Goal: Check status: Check status

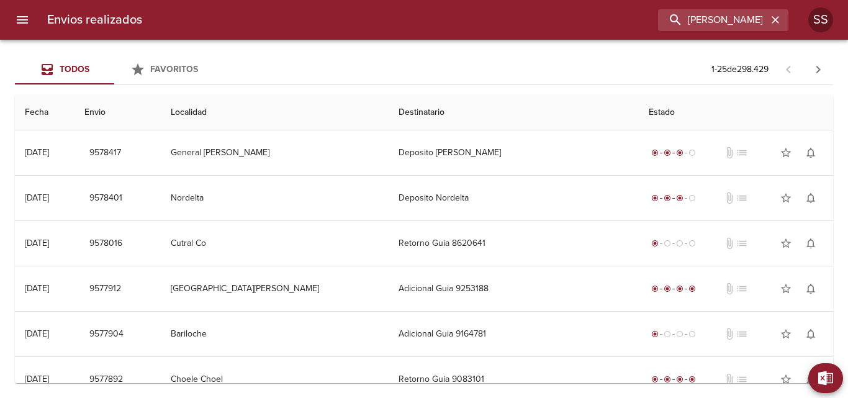
scroll to position [0, 18]
type input "[PERSON_NAME] DEL [PERSON_NAME]"
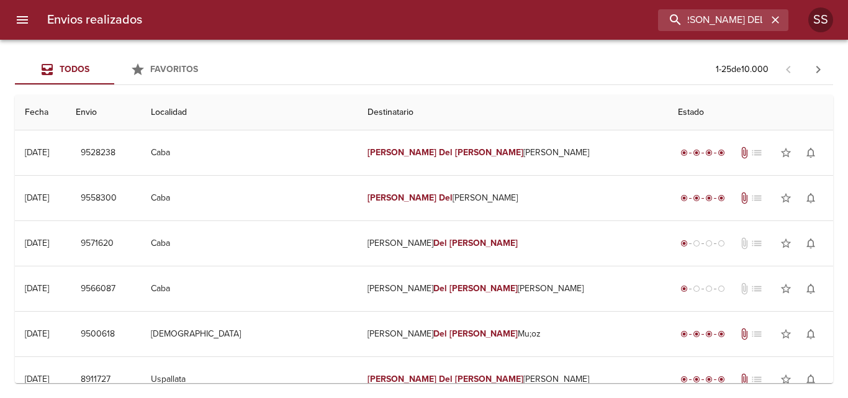
scroll to position [0, 0]
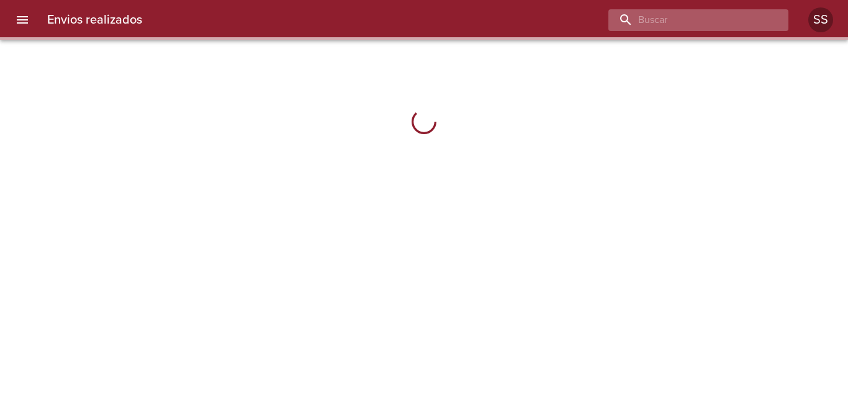
click at [711, 18] on input "buscar" at bounding box center [687, 20] width 159 height 22
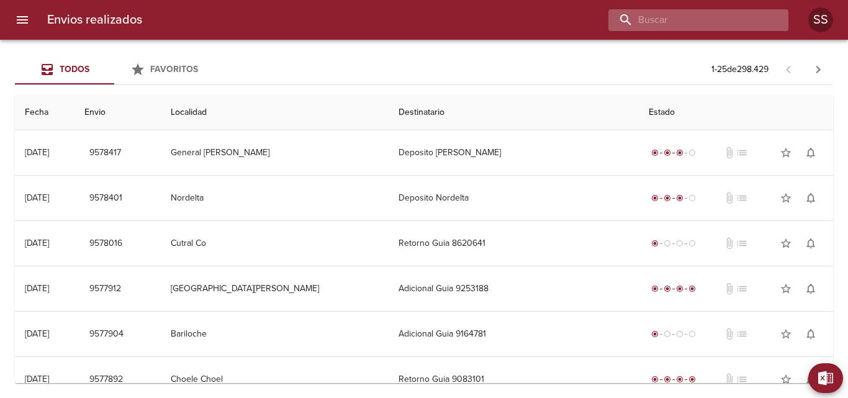
paste input "[PERSON_NAME] [PERSON_NAME]"
type input "[PERSON_NAME] [PERSON_NAME]"
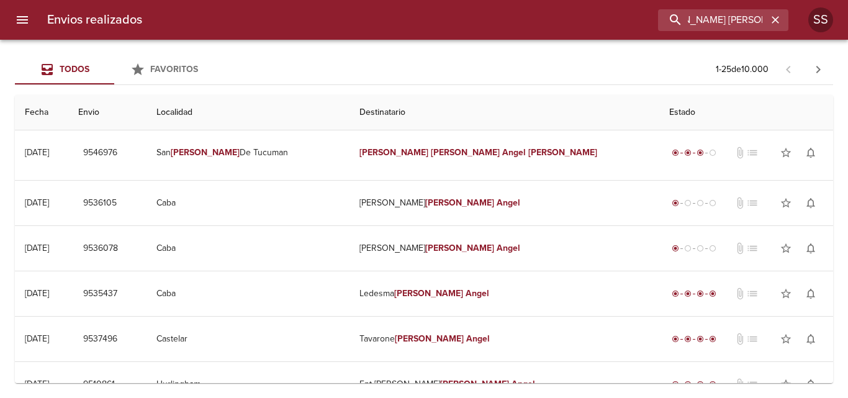
scroll to position [0, 0]
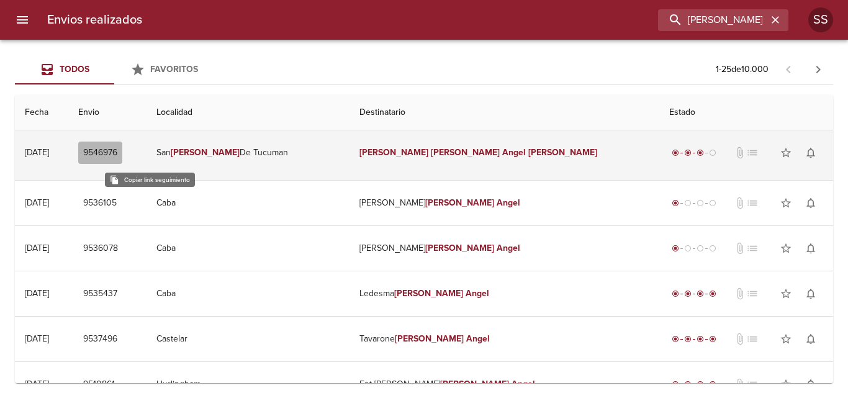
click at [117, 152] on span "9546976" at bounding box center [100, 153] width 34 height 16
